Goal: Obtain resource: Download file/media

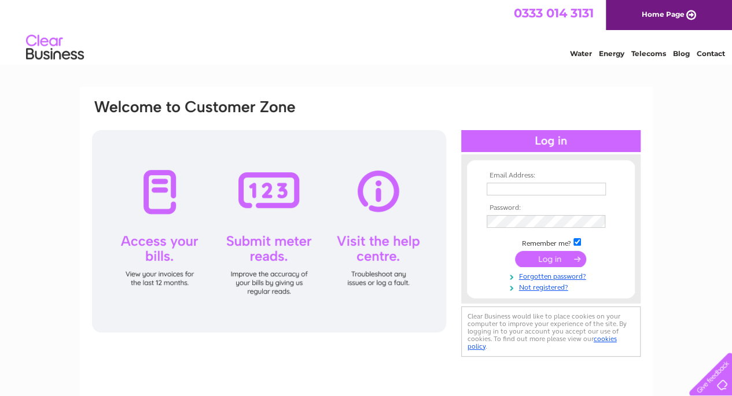
type input "[EMAIL_ADDRESS][DOMAIN_NAME]"
click at [554, 253] on input "submit" at bounding box center [550, 259] width 71 height 16
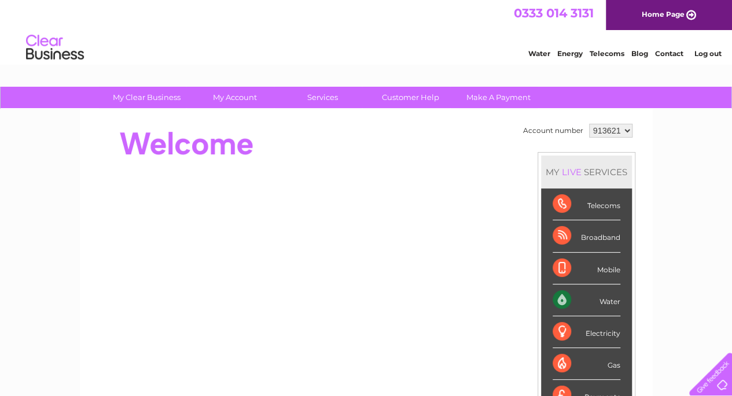
click at [246, 91] on link "My Account" at bounding box center [235, 97] width 96 height 21
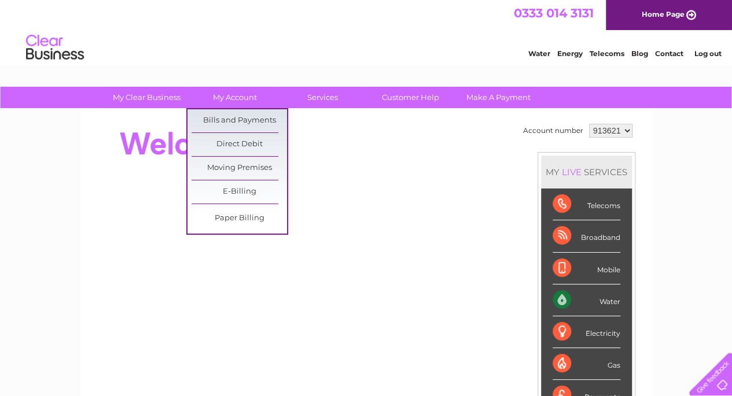
click at [249, 122] on link "Bills and Payments" at bounding box center [240, 120] width 96 height 23
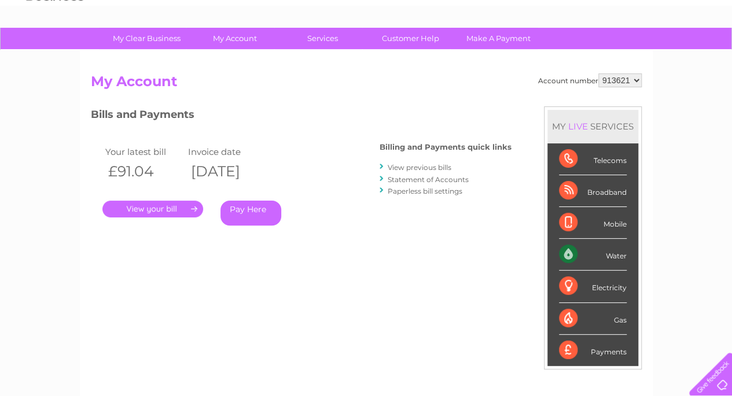
scroll to position [76, 0]
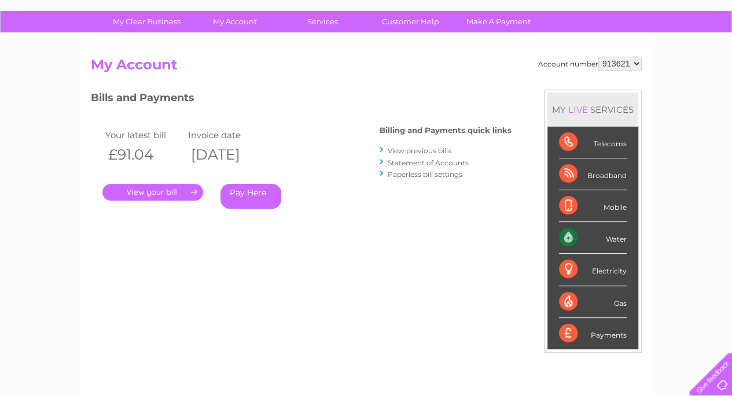
click at [423, 148] on link "View previous bills" at bounding box center [420, 150] width 64 height 9
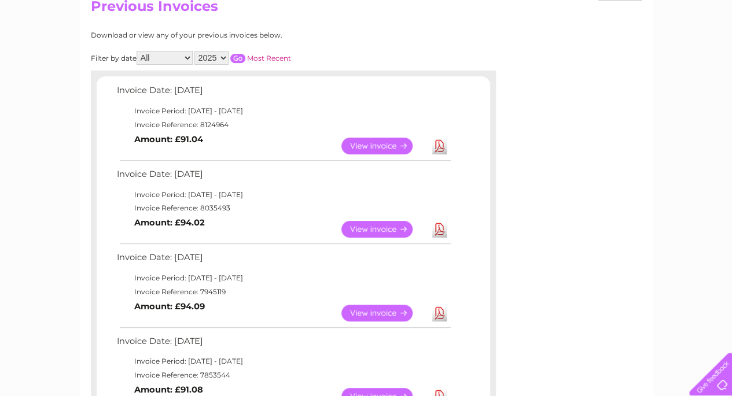
scroll to position [137, 0]
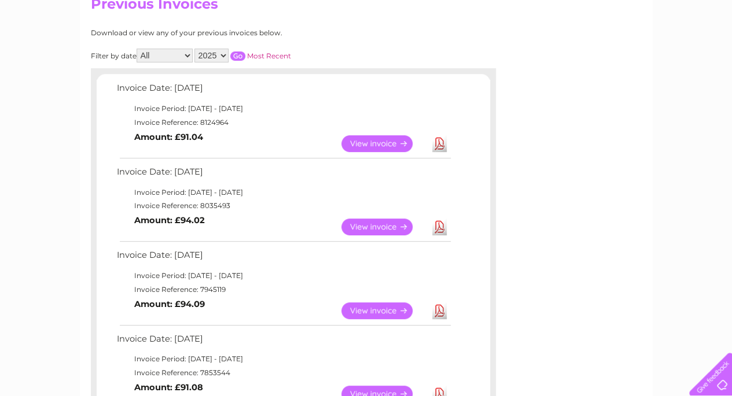
click at [442, 311] on link "Download" at bounding box center [439, 311] width 14 height 17
